Goal: Register for event/course

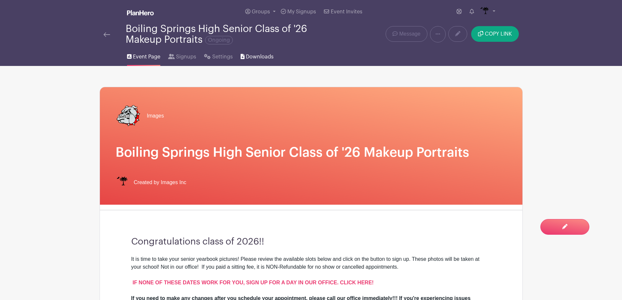
click at [243, 55] on icon at bounding box center [243, 56] width 4 height 5
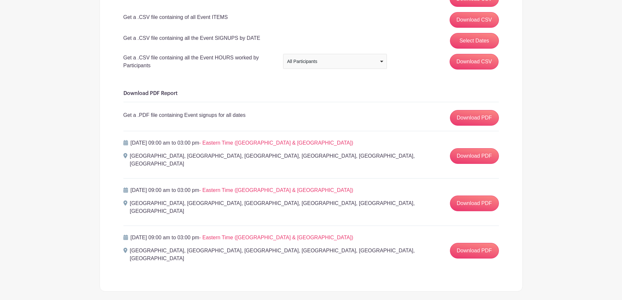
scroll to position [148, 0]
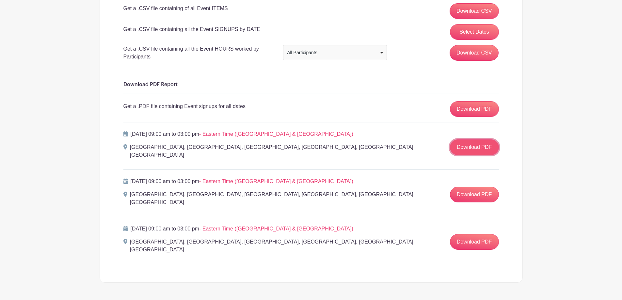
click at [472, 147] on link "Download PDF" at bounding box center [474, 147] width 49 height 16
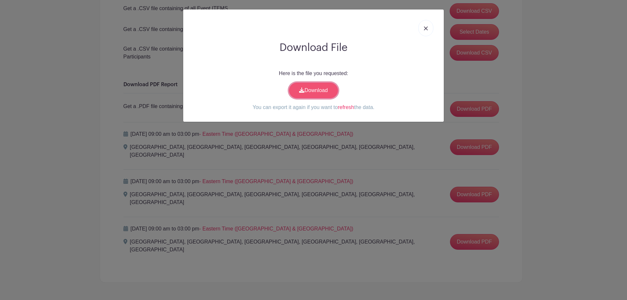
click at [325, 92] on link "Download" at bounding box center [313, 91] width 49 height 16
click at [427, 28] on img at bounding box center [426, 28] width 4 height 4
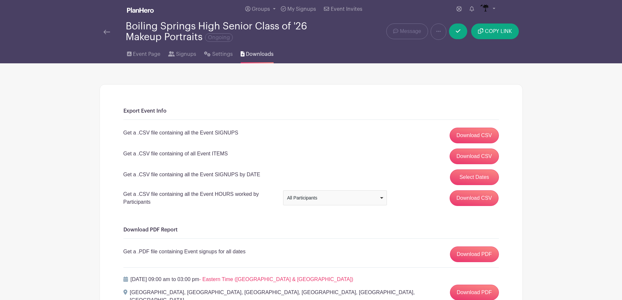
scroll to position [0, 0]
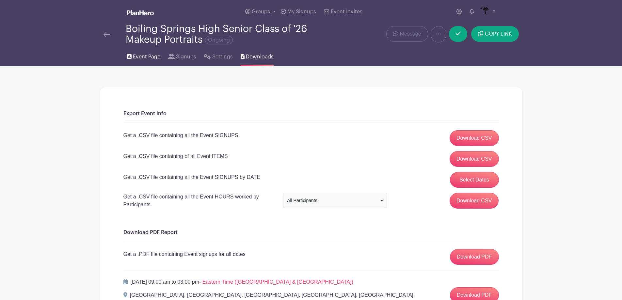
click at [141, 60] on span "Event Page" at bounding box center [146, 57] width 27 height 8
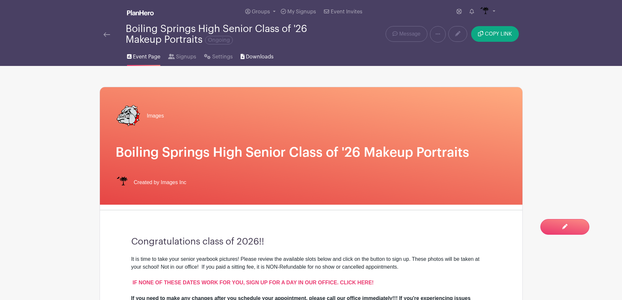
click at [264, 56] on span "Downloads" at bounding box center [260, 57] width 28 height 8
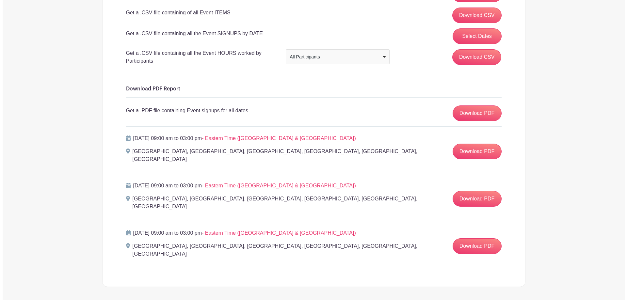
scroll to position [148, 0]
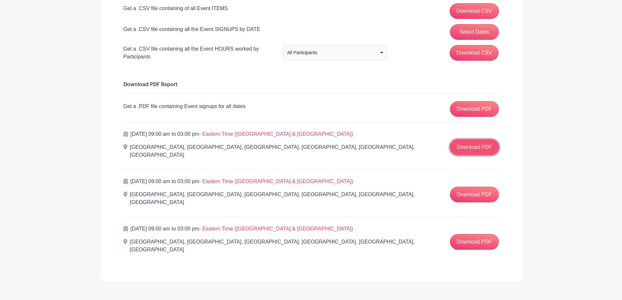
click at [464, 147] on link "Download PDF" at bounding box center [474, 147] width 49 height 16
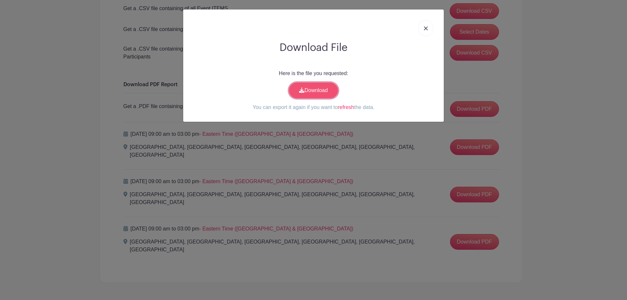
click at [317, 89] on link "Download" at bounding box center [313, 91] width 49 height 16
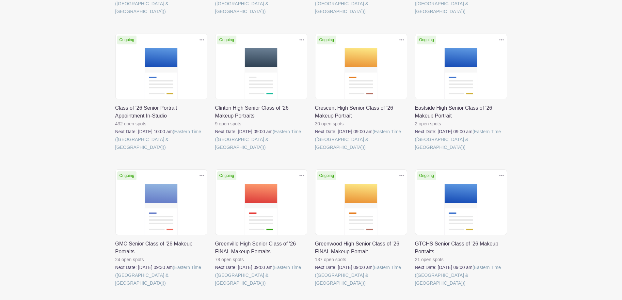
scroll to position [229, 0]
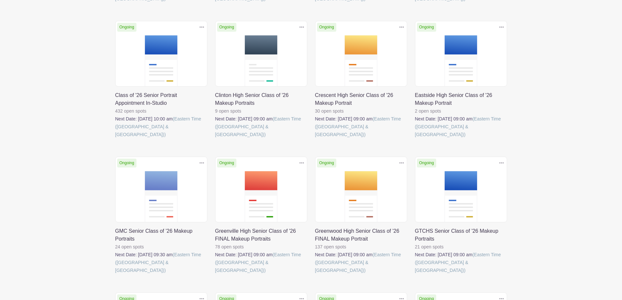
click at [315, 274] on link at bounding box center [315, 274] width 0 height 0
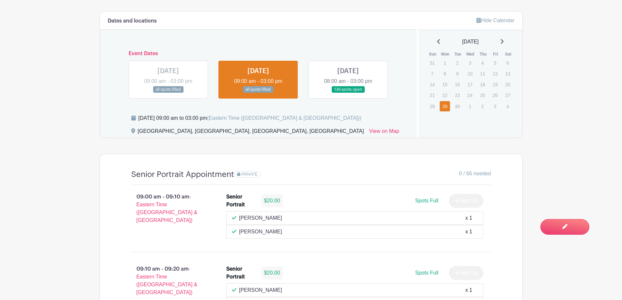
scroll to position [392, 0]
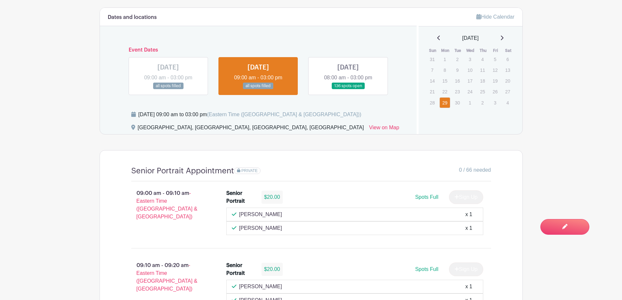
click at [348, 90] on link at bounding box center [348, 90] width 0 height 0
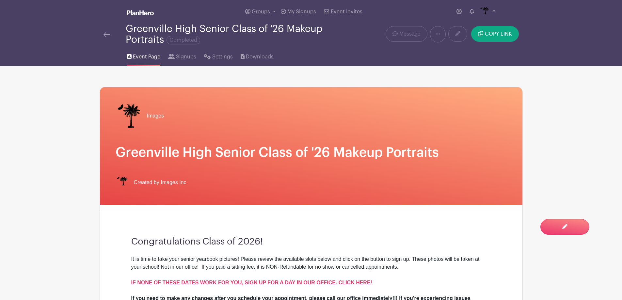
click at [107, 36] on img at bounding box center [107, 34] width 7 height 5
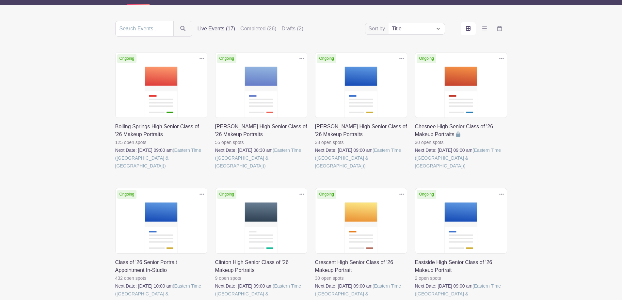
scroll to position [131, 0]
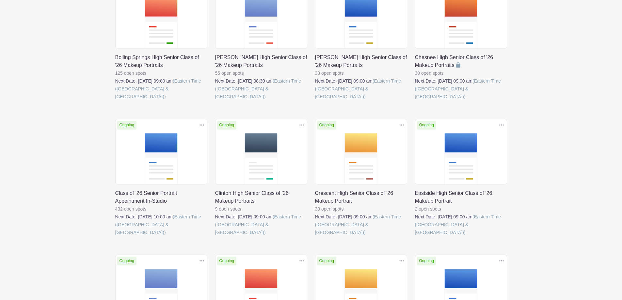
click at [115, 237] on link at bounding box center [115, 237] width 0 height 0
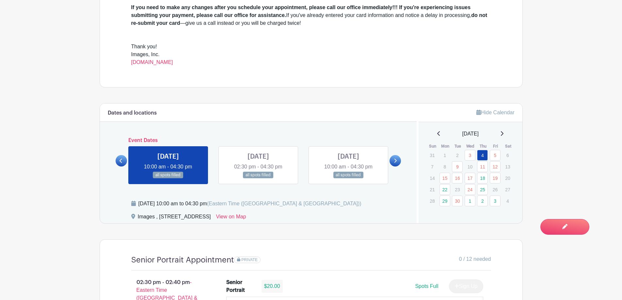
scroll to position [294, 0]
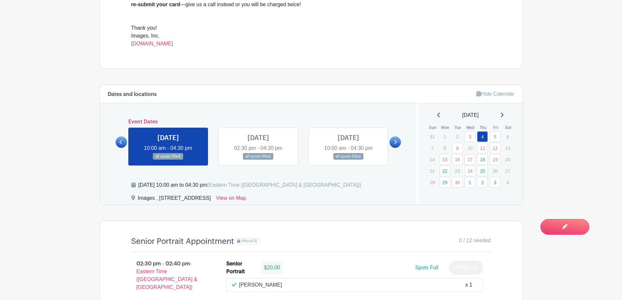
click at [508, 114] on div "[DATE]" at bounding box center [471, 115] width 88 height 8
click at [504, 114] on icon at bounding box center [501, 114] width 3 height 5
click at [504, 115] on icon at bounding box center [502, 115] width 3 height 5
click at [437, 114] on icon at bounding box center [438, 114] width 3 height 5
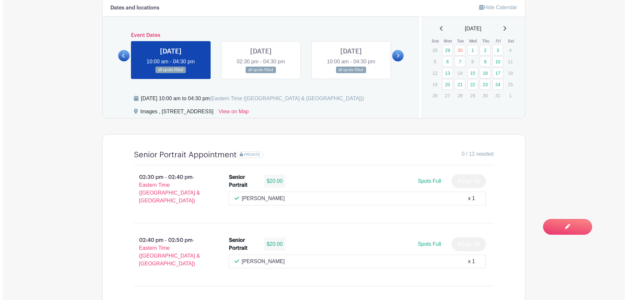
scroll to position [392, 0]
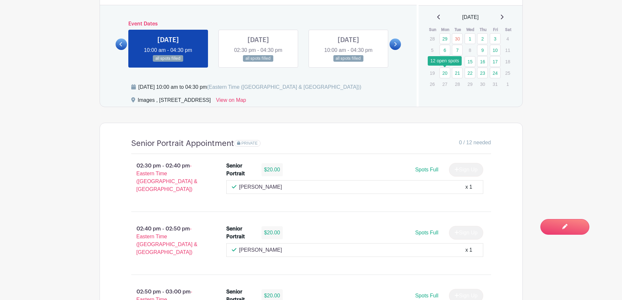
click at [446, 74] on link "20" at bounding box center [445, 73] width 11 height 11
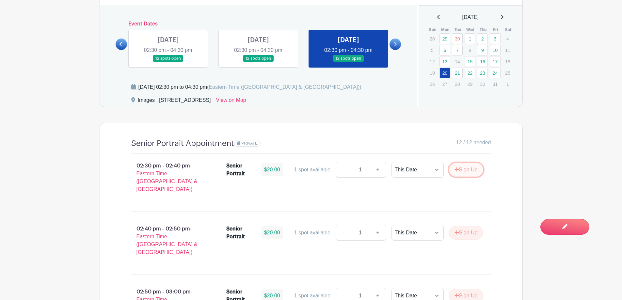
click at [461, 170] on button "Sign Up" at bounding box center [466, 170] width 34 height 14
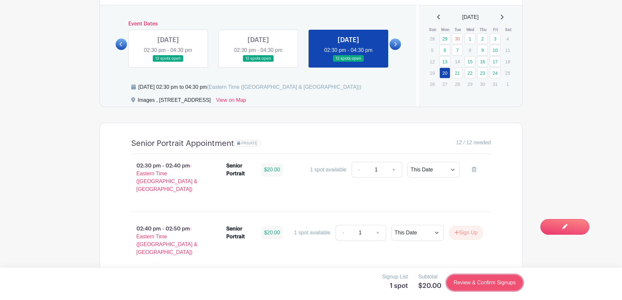
click at [486, 279] on link "Review & Confirm Signups" at bounding box center [485, 283] width 76 height 16
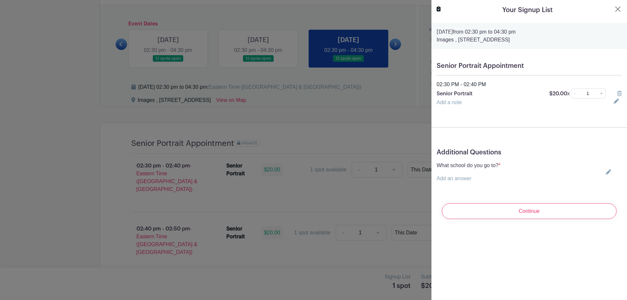
click at [605, 169] on div "What school do you go to? * Add an answer Choose your answer Boiling Springs Hi…" at bounding box center [529, 172] width 185 height 21
click at [606, 171] on icon at bounding box center [608, 172] width 5 height 5
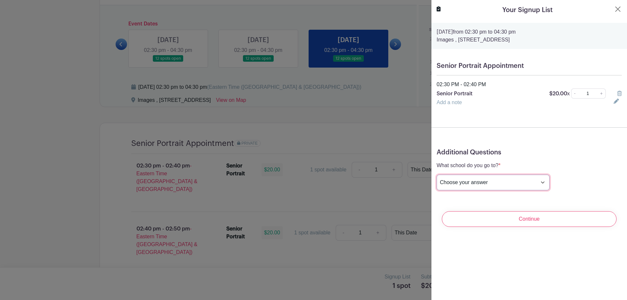
click at [487, 185] on select "Choose your answer Boiling Springs High Broome High Byrnes High Chesnee High Cl…" at bounding box center [493, 183] width 113 height 16
select select "3944"
click at [437, 175] on select "Choose your answer Boiling Springs High Broome High Byrnes High Chesnee High Cl…" at bounding box center [493, 183] width 113 height 16
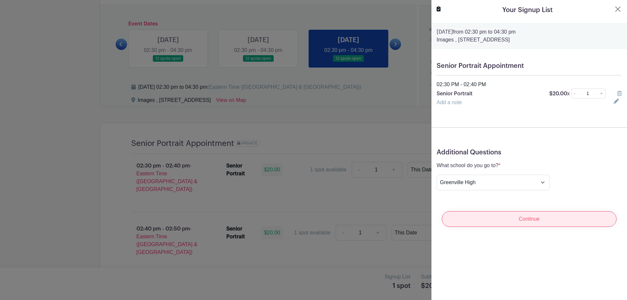
click at [528, 221] on input "Continue" at bounding box center [529, 219] width 175 height 16
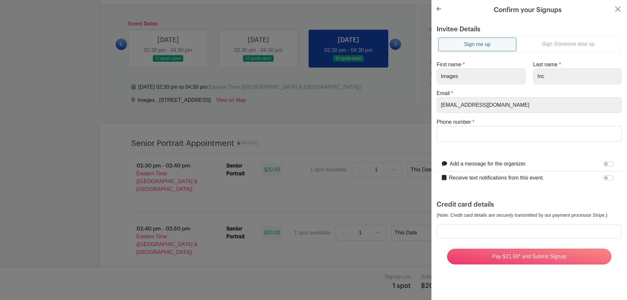
click at [550, 45] on link "Sign Someone else up" at bounding box center [568, 44] width 104 height 13
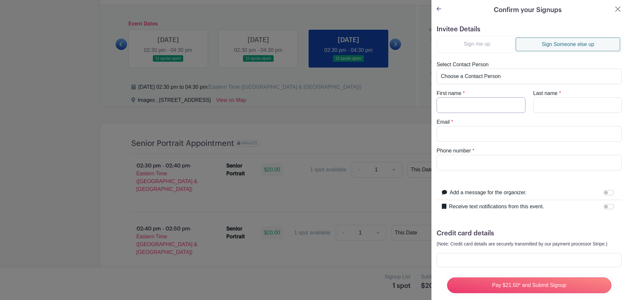
click at [469, 104] on input "First name" at bounding box center [481, 105] width 89 height 16
type input "Javarous"
type input "Haygood"
type input "jazz22490@gmail.com"
drag, startPoint x: 476, startPoint y: 165, endPoint x: 407, endPoint y: 160, distance: 68.8
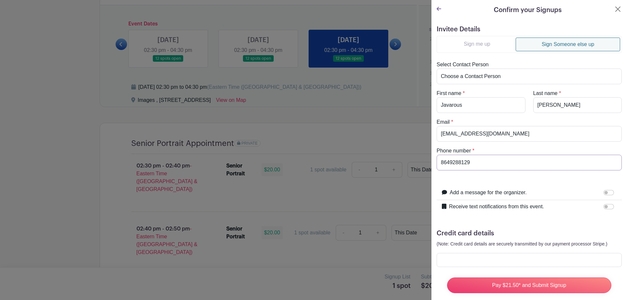
type input "8649288129"
click at [604, 207] on input "Receive text notifications from this event." at bounding box center [609, 206] width 10 height 5
checkbox input "true"
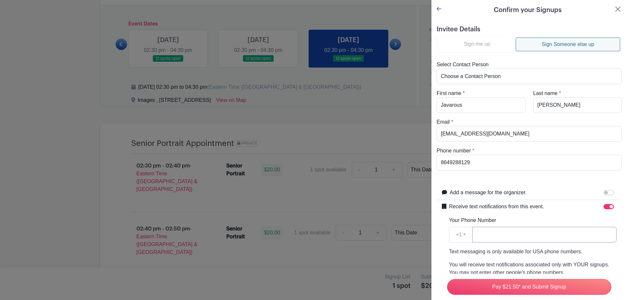
paste input "8649288129"
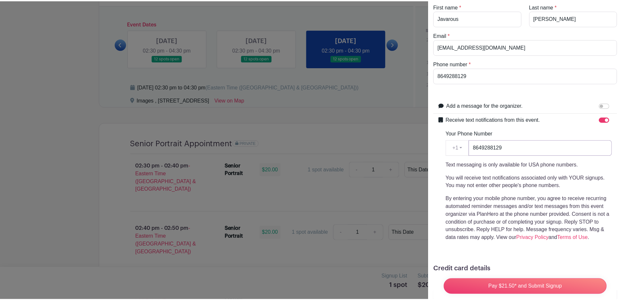
scroll to position [137, 0]
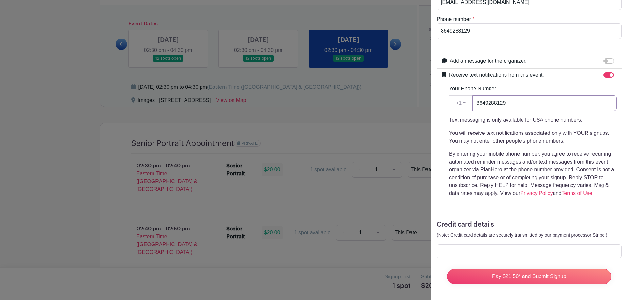
type input "8649288129"
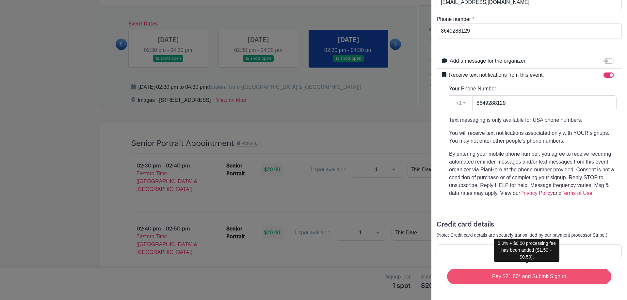
click at [510, 271] on input "Pay $21.50* and Submit Signup" at bounding box center [529, 277] width 164 height 16
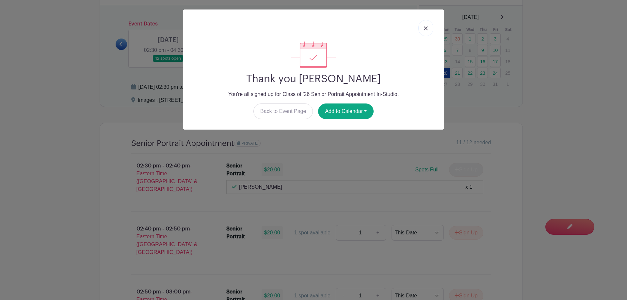
click at [426, 28] on img at bounding box center [426, 28] width 4 height 4
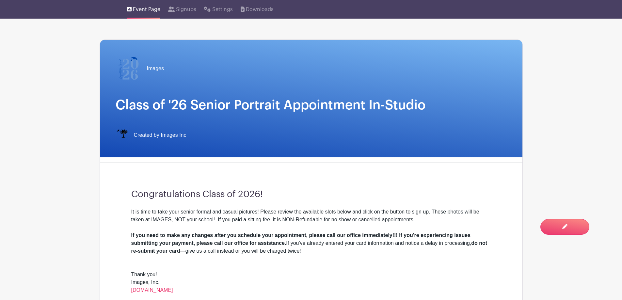
scroll to position [0, 0]
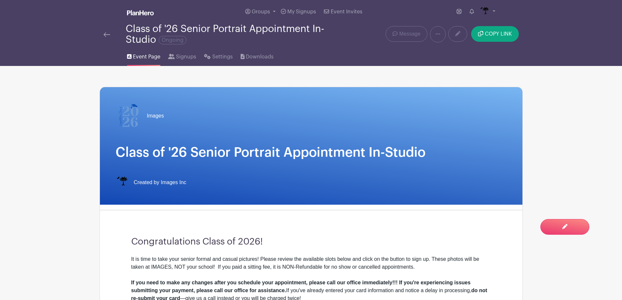
click at [105, 35] on img at bounding box center [107, 34] width 7 height 5
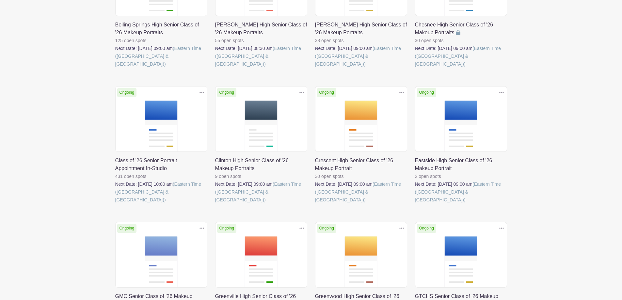
scroll to position [327, 0]
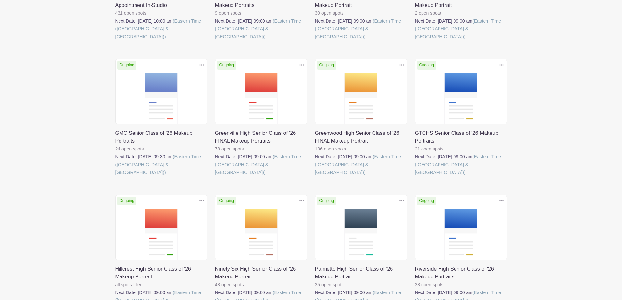
click at [315, 176] on link at bounding box center [315, 176] width 0 height 0
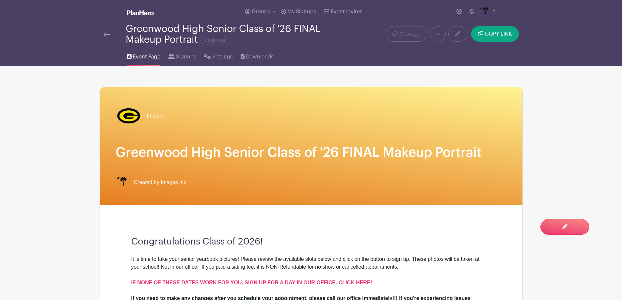
click at [104, 34] on img at bounding box center [107, 34] width 7 height 5
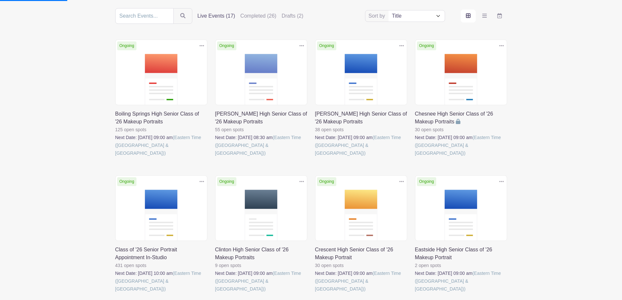
scroll to position [163, 0]
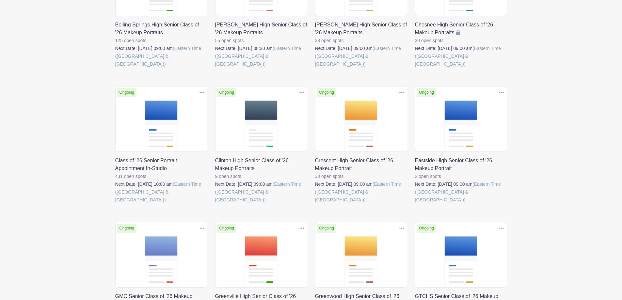
click at [115, 204] on link at bounding box center [115, 204] width 0 height 0
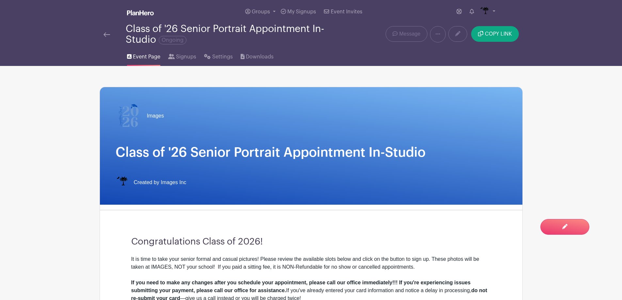
click at [106, 32] on img at bounding box center [107, 34] width 7 height 5
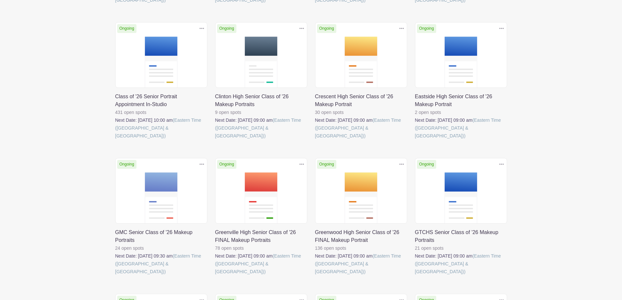
scroll to position [294, 0]
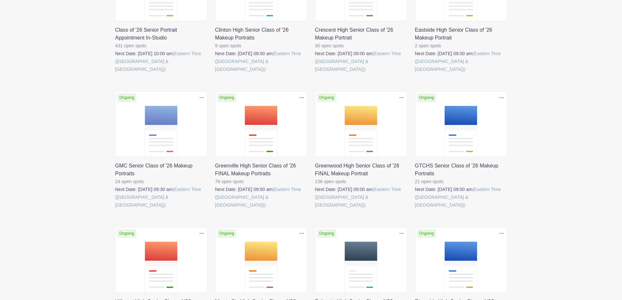
click at [315, 209] on link at bounding box center [315, 209] width 0 height 0
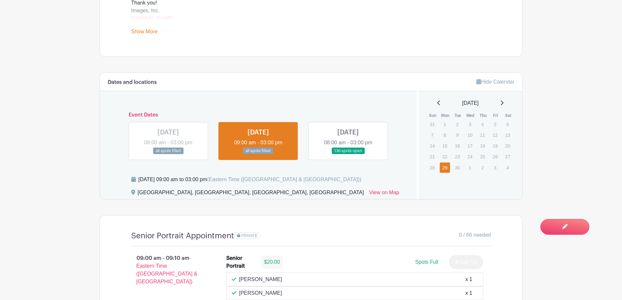
scroll to position [327, 0]
click at [348, 155] on link at bounding box center [348, 155] width 0 height 0
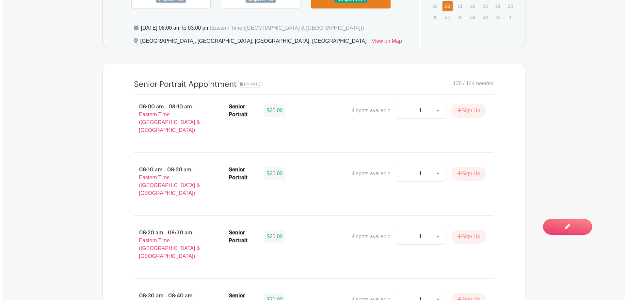
scroll to position [425, 0]
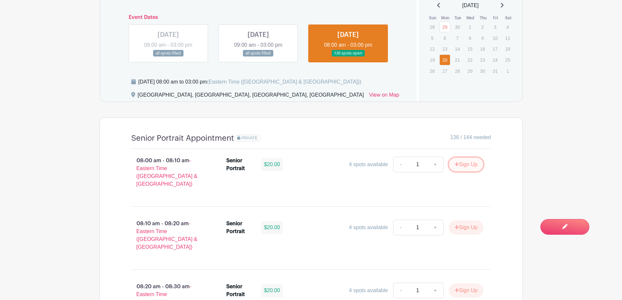
click at [467, 169] on button "Sign Up" at bounding box center [466, 165] width 34 height 14
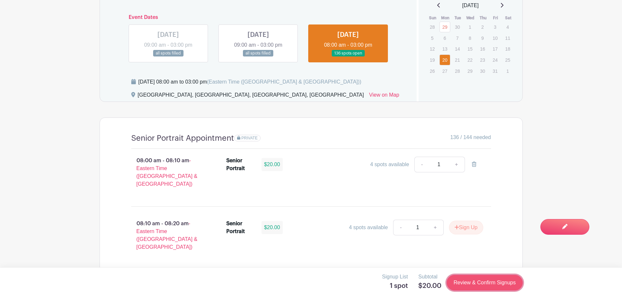
click at [500, 285] on link "Review & Confirm Signups" at bounding box center [485, 283] width 76 height 16
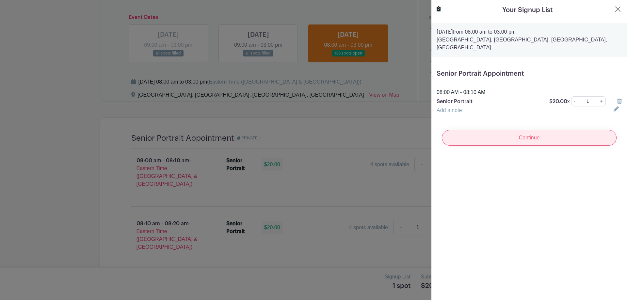
click at [535, 143] on input "Continue" at bounding box center [529, 138] width 175 height 16
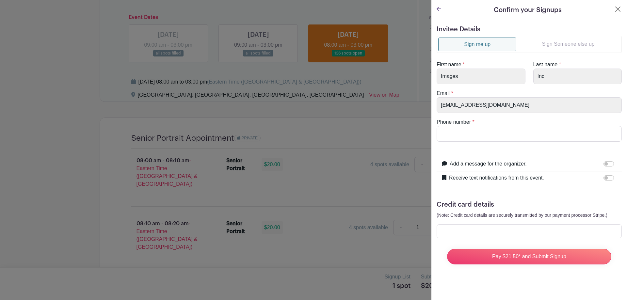
click at [580, 41] on link "Sign Someone else up" at bounding box center [568, 44] width 104 height 13
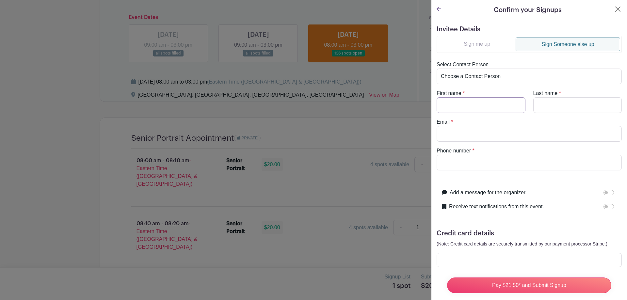
click at [490, 105] on input "First name" at bounding box center [481, 105] width 89 height 16
type input "Tyvarious"
type input "Cunningham"
type input "hackett6445@yahoo.com"
click at [604, 206] on input "Receive text notifications from this event." at bounding box center [609, 206] width 10 height 5
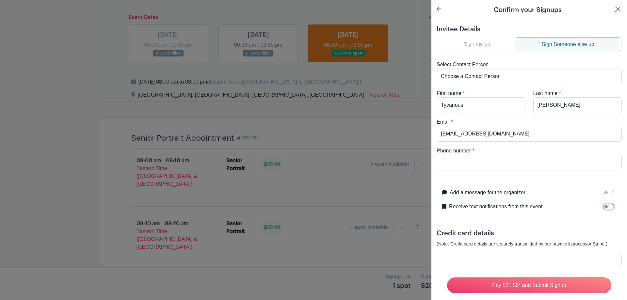
checkbox input "true"
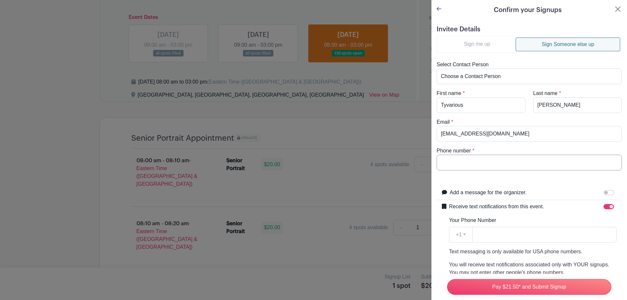
click at [474, 165] on input "Phone number" at bounding box center [529, 163] width 185 height 16
drag, startPoint x: 474, startPoint y: 165, endPoint x: 426, endPoint y: 166, distance: 47.4
type input "8649924194"
paste input "8649924194"
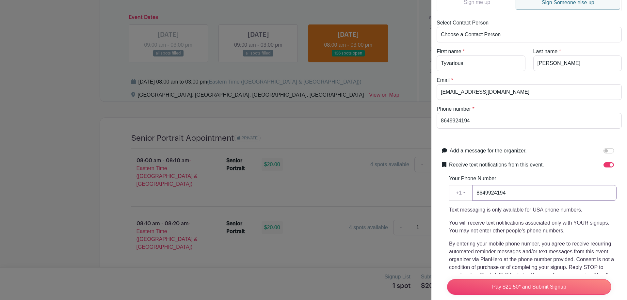
scroll to position [137, 0]
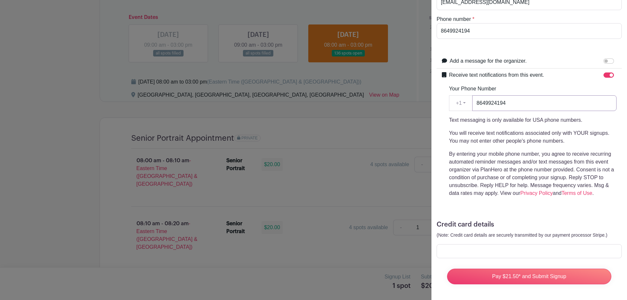
type input "8649924194"
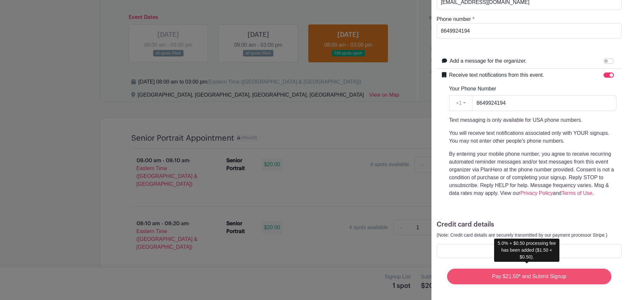
click at [519, 275] on input "Pay $21.50* and Submit Signup" at bounding box center [529, 277] width 164 height 16
click at [530, 274] on input "Pay $21.50* and Submit Signup" at bounding box center [529, 277] width 164 height 16
click at [515, 273] on input "Pay $21.50* and Submit Signup" at bounding box center [529, 277] width 164 height 16
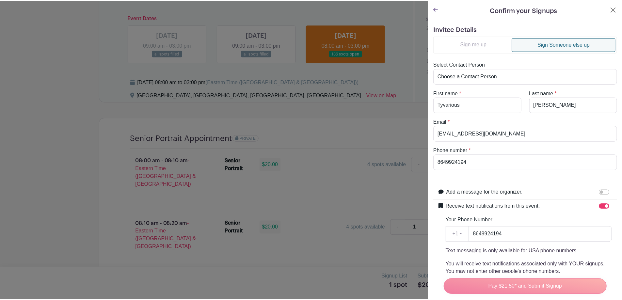
scroll to position [0, 0]
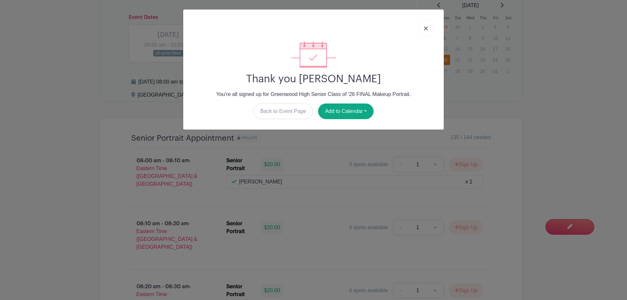
click at [424, 32] on link at bounding box center [425, 28] width 15 height 16
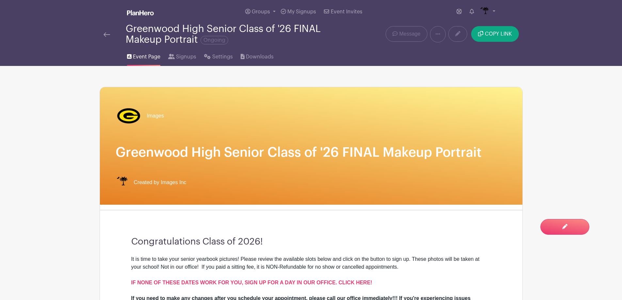
click at [105, 41] on div "Greenwood High Senior Class of '26 FINAL Makeup Portrait Ongoing" at bounding box center [223, 35] width 239 height 22
click at [106, 34] on img at bounding box center [107, 34] width 7 height 5
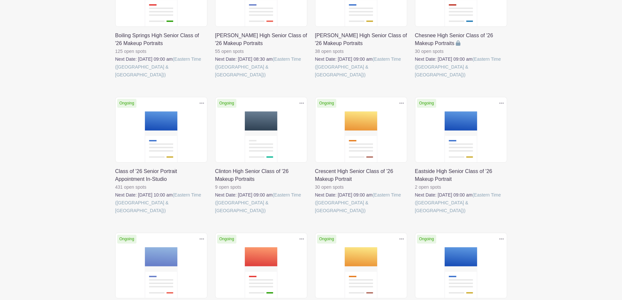
scroll to position [163, 0]
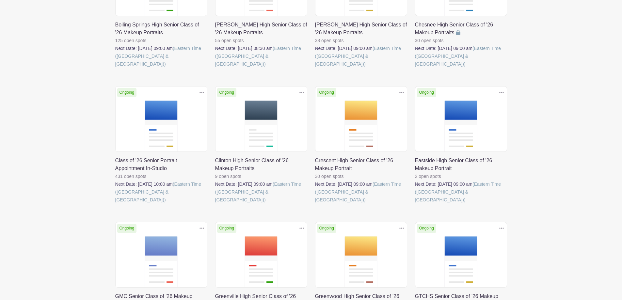
click at [115, 204] on link at bounding box center [115, 204] width 0 height 0
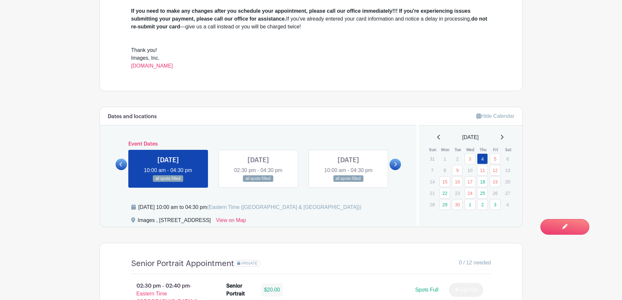
scroll to position [392, 0]
